Goal: Transaction & Acquisition: Obtain resource

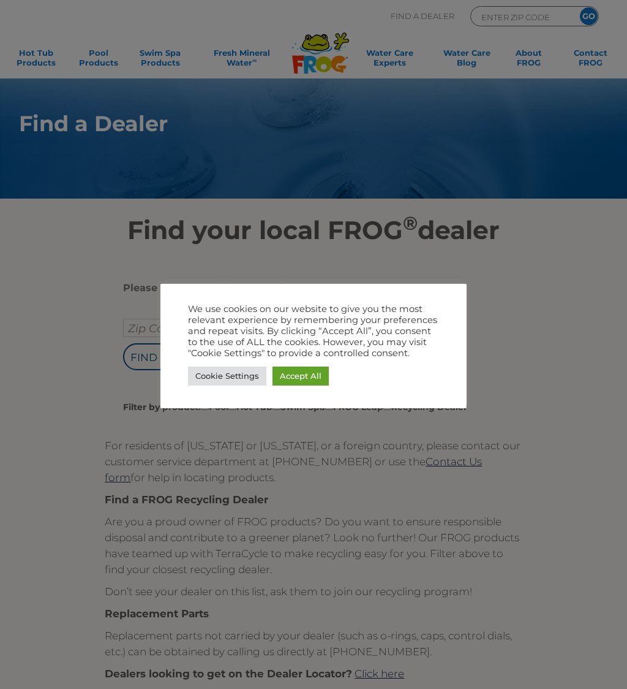
click at [310, 376] on link "Accept All" at bounding box center [301, 375] width 56 height 19
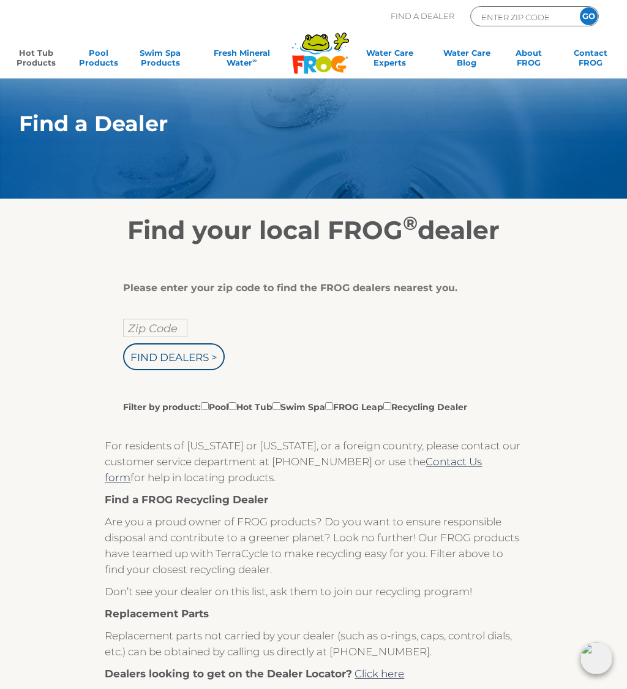
click at [37, 67] on link "Hot Tub Products" at bounding box center [36, 60] width 48 height 25
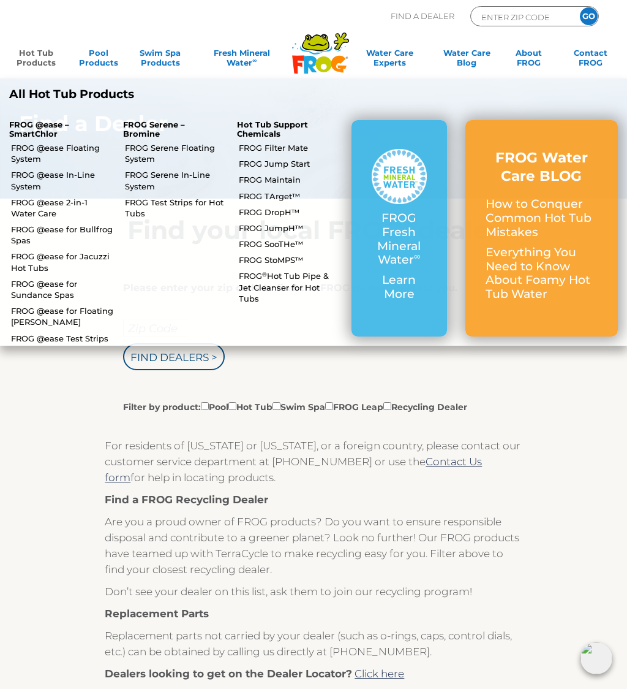
click at [25, 143] on link "FROG @ease Floating System" at bounding box center [62, 153] width 103 height 22
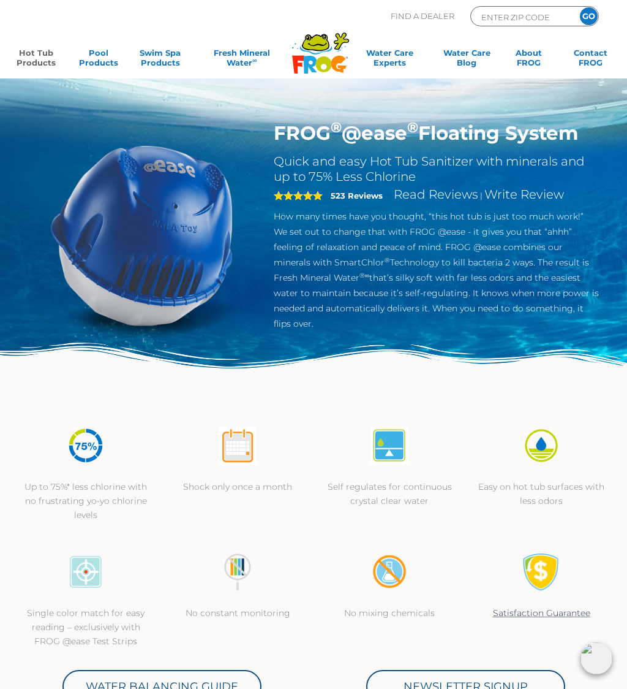
click at [529, 11] on input "ENTER ZIP CODE" at bounding box center [521, 17] width 83 height 14
type input "ENTER ZIP CODE"
click at [537, 10] on input "Zip Code Form" at bounding box center [521, 17] width 83 height 14
type input "13490"
click at [588, 4] on div ".st130{clip-path:url(#SVGID_2_);fill-rule:evenodd;clip-rule:evenodd;fill:#C3CC0…" at bounding box center [313, 39] width 603 height 78
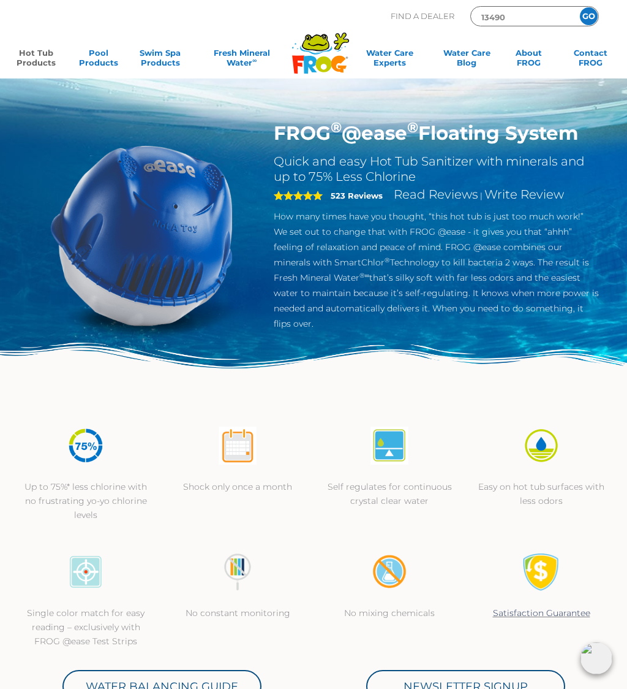
click at [591, 18] on input "GO" at bounding box center [589, 16] width 18 height 18
